Goal: Information Seeking & Learning: Learn about a topic

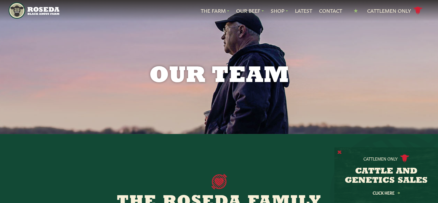
click at [339, 151] on button "X" at bounding box center [340, 152] width 4 height 6
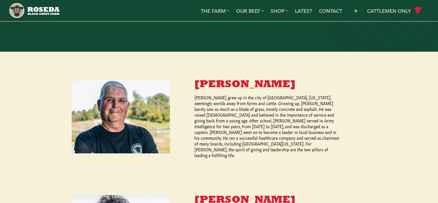
scroll to position [231, 0]
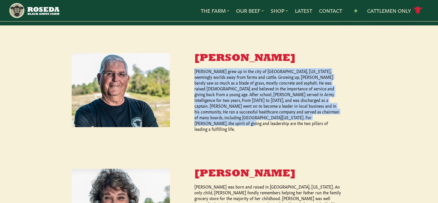
drag, startPoint x: 281, startPoint y: 115, endPoint x: 198, endPoint y: 62, distance: 98.5
click at [188, 60] on li "Ed Burchell Sr. Ed Burchell grew up in the city of Baltimore, Maryland, seeming…" at bounding box center [219, 92] width 295 height 78
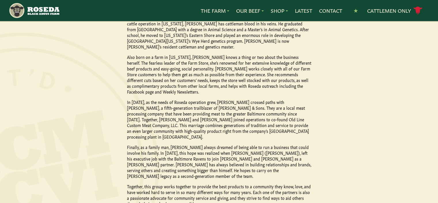
scroll to position [548, 0]
click at [182, 143] on p "Finally, as a family man, Ed Sr. always dreamed of being able to run a business…" at bounding box center [219, 160] width 184 height 35
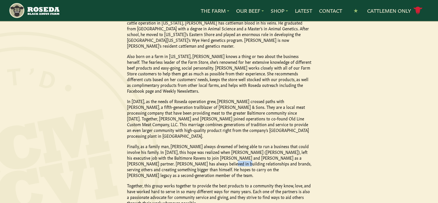
click at [182, 143] on p "Finally, as a family man, Ed Sr. always dreamed of being able to run a business…" at bounding box center [219, 160] width 184 height 35
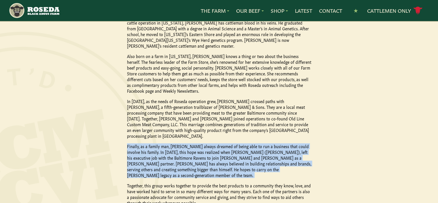
click at [182, 143] on p "Finally, as a family man, Ed Sr. always dreamed of being able to run a business…" at bounding box center [219, 160] width 184 height 35
copy div "Finally, as a family man, Ed Sr. always dreamed of being able to run a business…"
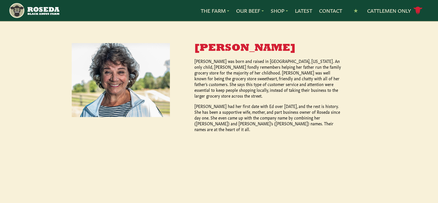
scroll to position [288, 0]
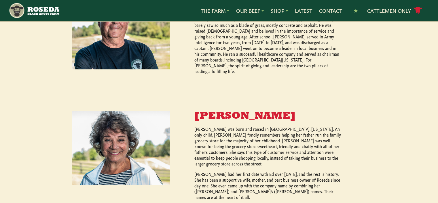
drag, startPoint x: 250, startPoint y: 120, endPoint x: 245, endPoint y: 127, distance: 8.1
click at [250, 126] on p "Rosemary Burchell was born and raised in Dundalk, Maryland. An only child, Rose…" at bounding box center [269, 146] width 148 height 40
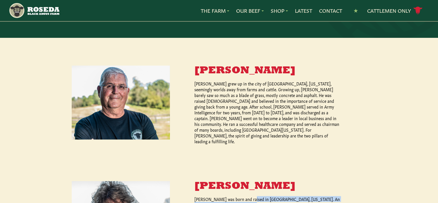
scroll to position [173, 0]
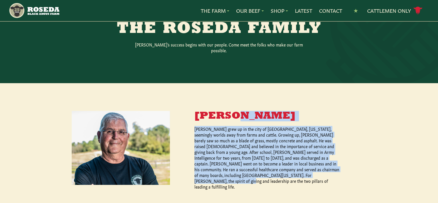
drag, startPoint x: 193, startPoint y: 108, endPoint x: 276, endPoint y: 178, distance: 108.4
click at [276, 178] on li "Ed Burchell Sr. Ed Burchell grew up in the city of Baltimore, Maryland, seeming…" at bounding box center [219, 150] width 295 height 78
copy div "Ed Burchell Sr. Ed Burchell grew up in the city of Baltimore, Maryland, seeming…"
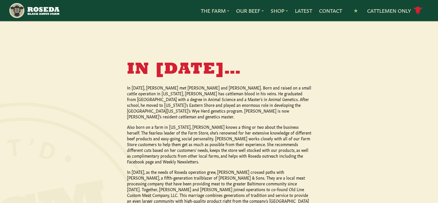
scroll to position [548, 0]
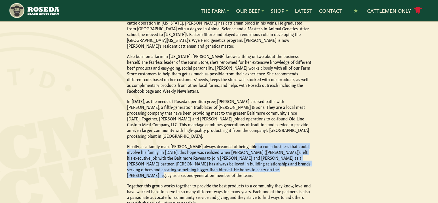
drag, startPoint x: 250, startPoint y: 137, endPoint x: 240, endPoint y: 16, distance: 121.8
click at [242, 143] on p "Finally, as a family man, Ed Sr. always dreamed of being able to run a business…" at bounding box center [219, 160] width 184 height 35
drag, startPoint x: 167, startPoint y: 134, endPoint x: 137, endPoint y: 122, distance: 31.9
click at [137, 143] on p "Finally, as a family man, Ed Sr. always dreamed of being able to run a business…" at bounding box center [219, 160] width 184 height 35
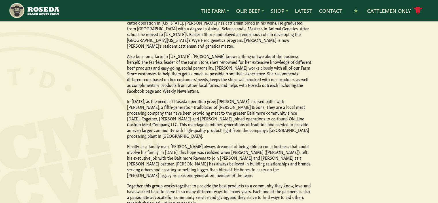
click at [136, 143] on p "Finally, as a family man, Ed Sr. always dreamed of being able to run a business…" at bounding box center [219, 160] width 184 height 35
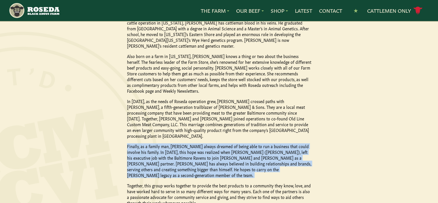
click at [136, 143] on p "Finally, as a family man, Ed Sr. always dreamed of being able to run a business…" at bounding box center [219, 160] width 184 height 35
copy div "Finally, as a family man, Ed Sr. always dreamed of being able to run a business…"
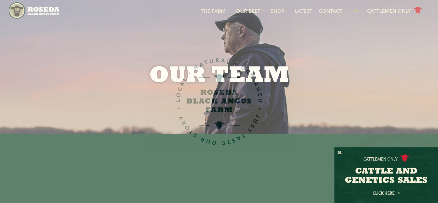
click at [337, 152] on div "Cattlemen Only CATTLE AND GENETICS SALES Click Here" at bounding box center [387, 175] width 104 height 56
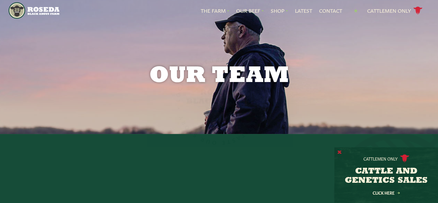
click at [340, 151] on button "X" at bounding box center [340, 152] width 4 height 6
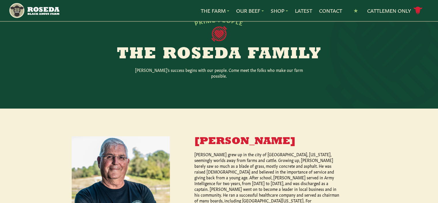
scroll to position [75, 0]
